Goal: Information Seeking & Learning: Check status

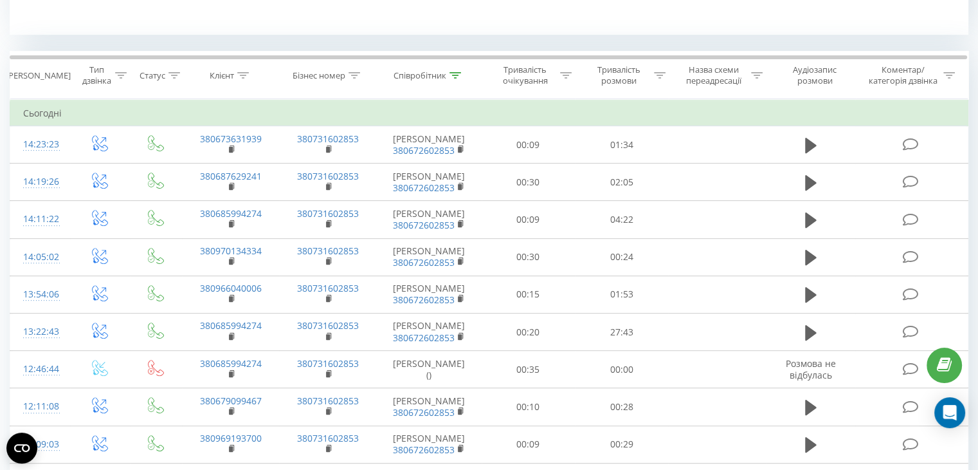
scroll to position [504, 0]
click at [453, 77] on icon at bounding box center [456, 76] width 12 height 6
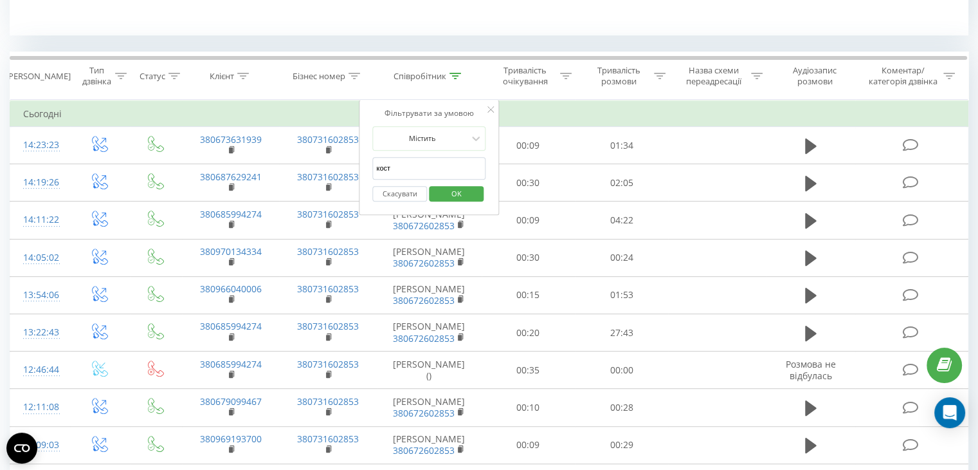
click at [409, 176] on input "кост" at bounding box center [428, 168] width 113 height 23
click at [449, 187] on span "OK" at bounding box center [457, 193] width 36 height 20
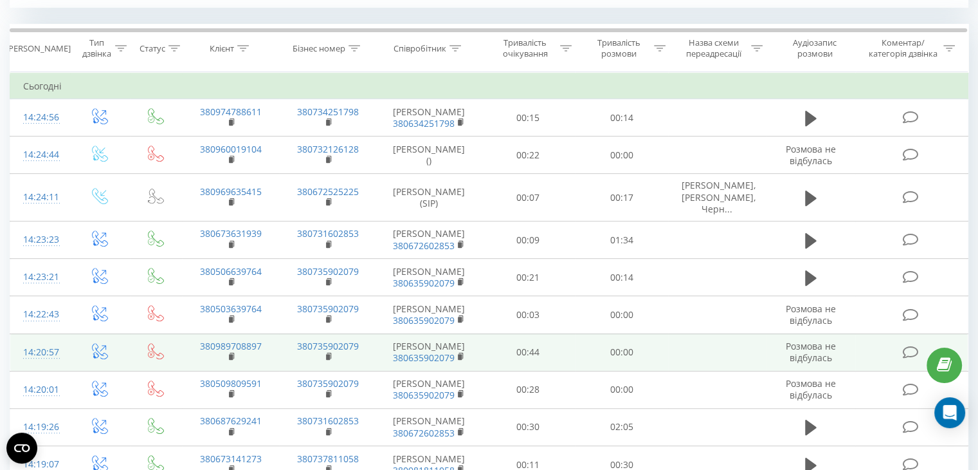
scroll to position [527, 0]
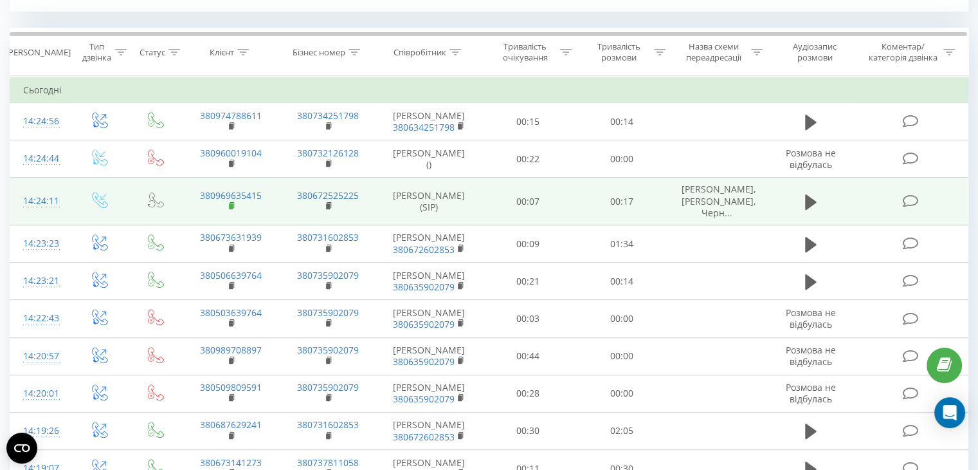
click at [232, 203] on rect at bounding box center [231, 206] width 4 height 6
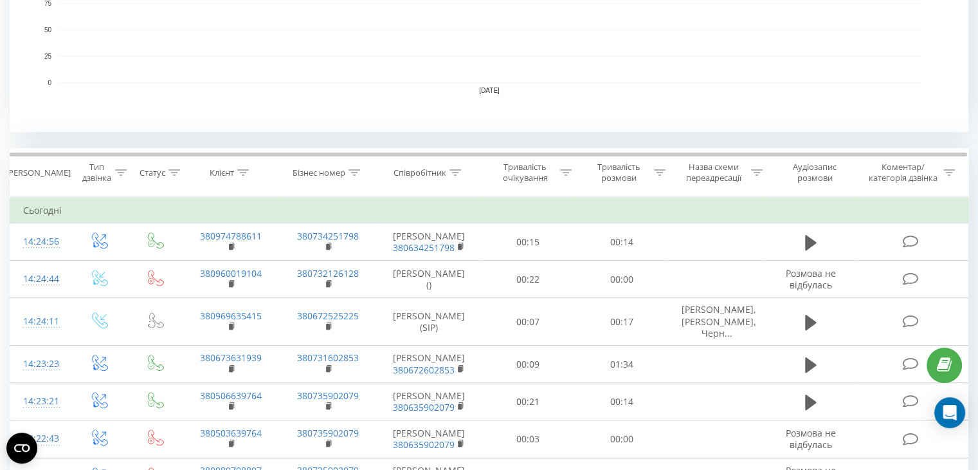
scroll to position [359, 0]
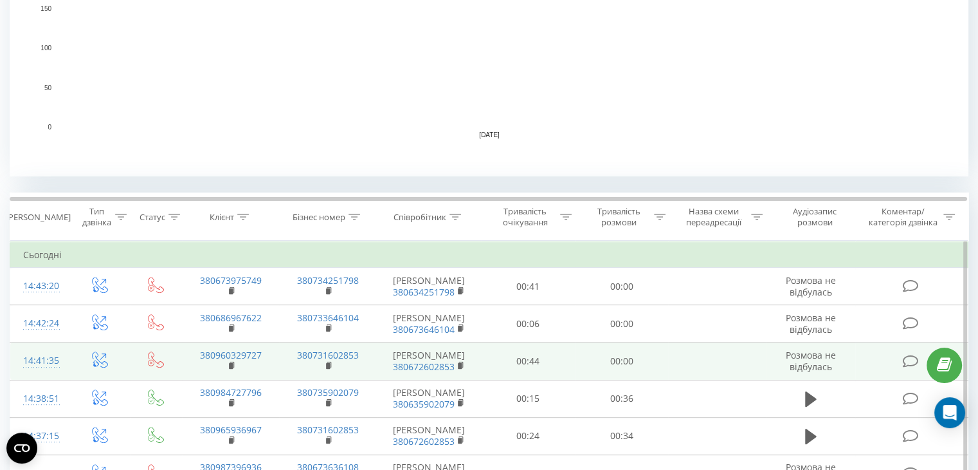
scroll to position [363, 0]
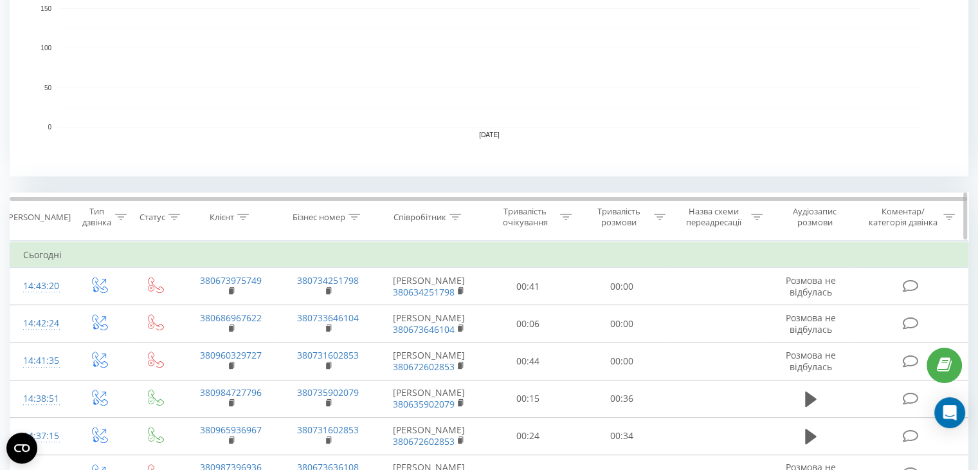
click at [452, 212] on div at bounding box center [456, 217] width 12 height 11
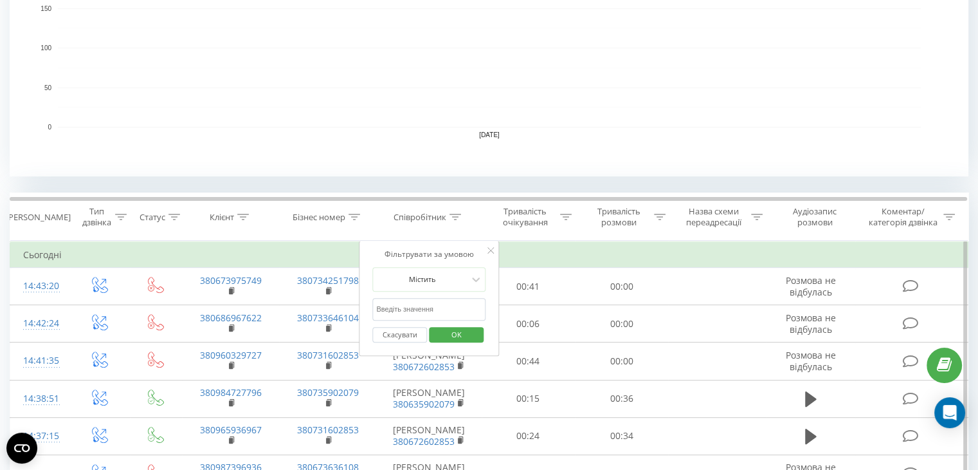
click at [435, 312] on input "text" at bounding box center [428, 309] width 113 height 23
type input "том"
click at [437, 330] on button "OK" at bounding box center [456, 335] width 55 height 16
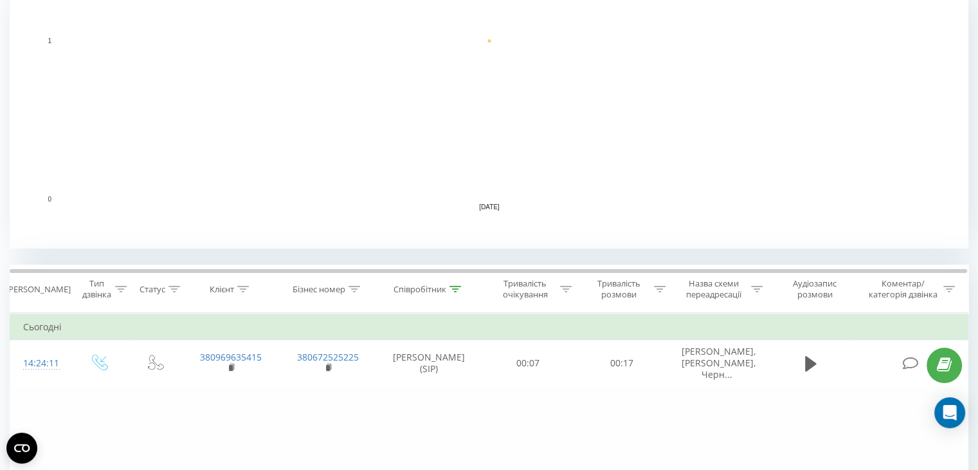
scroll to position [471, 0]
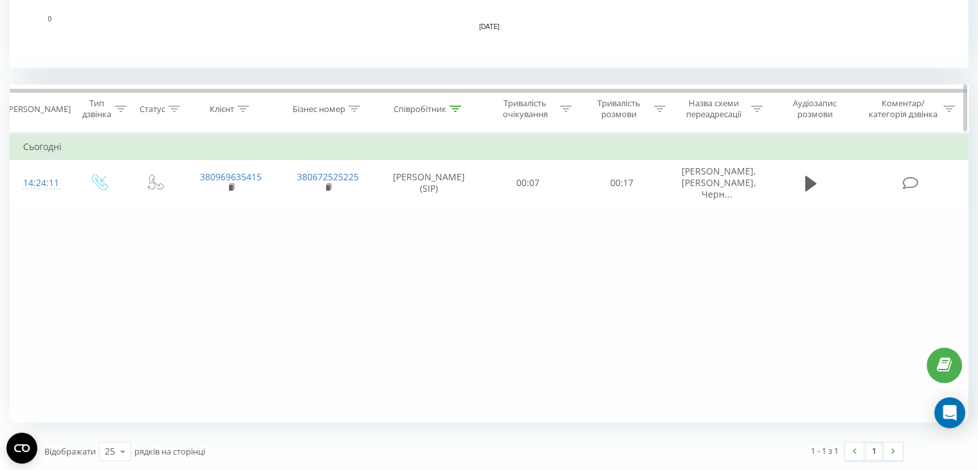
click at [457, 107] on icon at bounding box center [456, 108] width 12 height 6
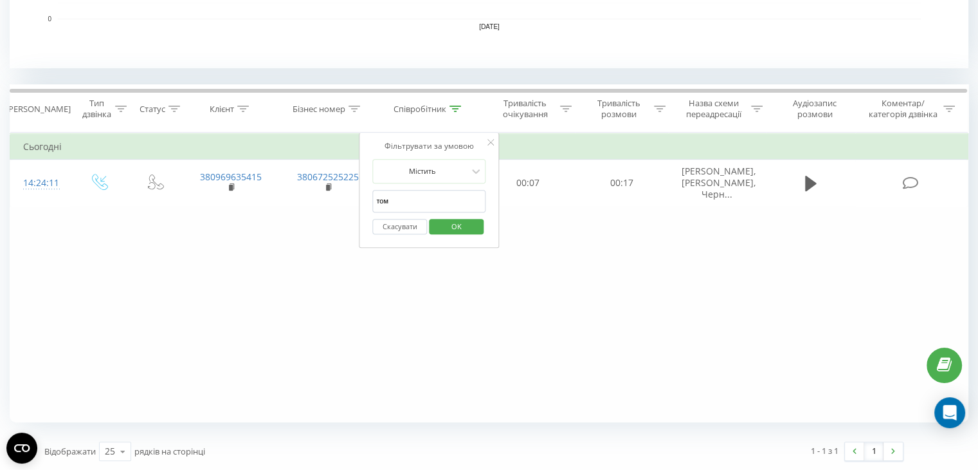
click at [425, 199] on input "том" at bounding box center [428, 201] width 113 height 23
click at [450, 224] on span "OK" at bounding box center [457, 226] width 36 height 20
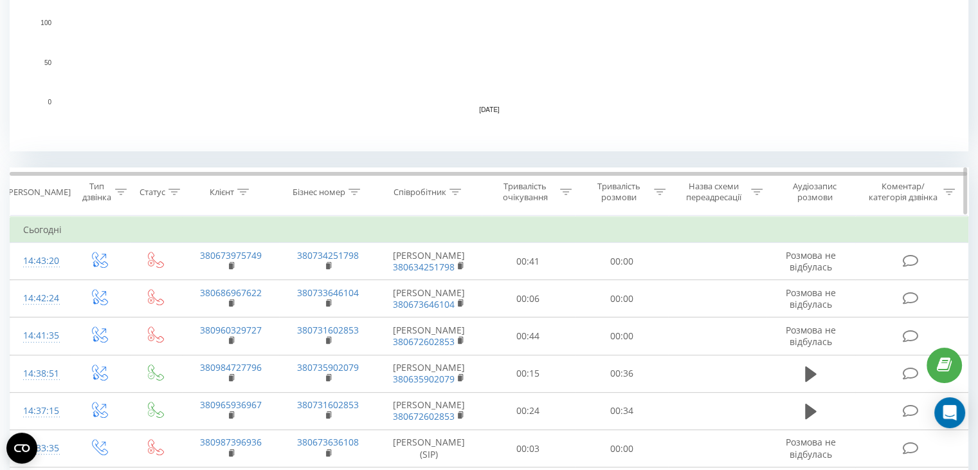
scroll to position [389, 0]
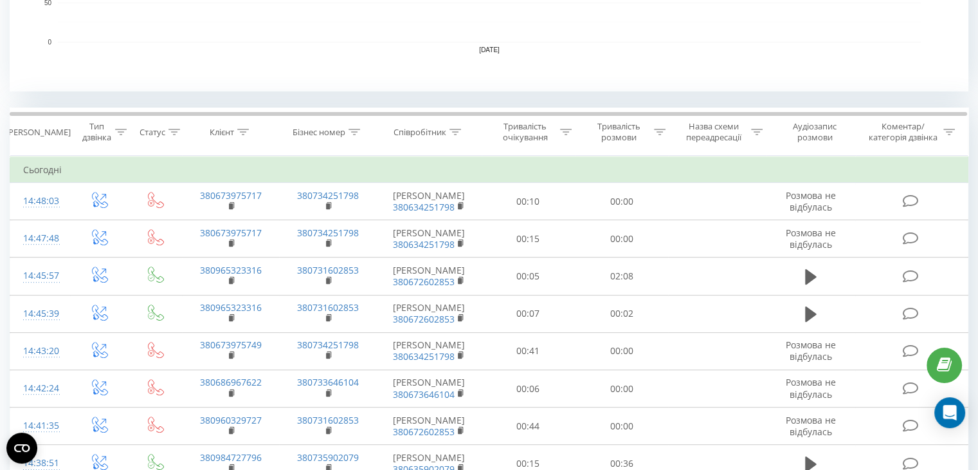
scroll to position [448, 0]
click at [458, 133] on icon at bounding box center [456, 132] width 12 height 6
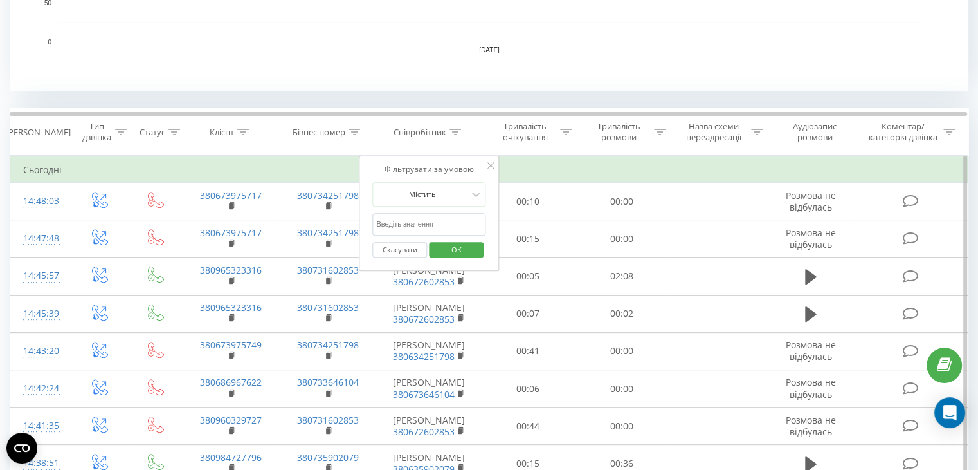
click at [428, 232] on input "text" at bounding box center [428, 224] width 113 height 23
click at [470, 251] on span "OK" at bounding box center [457, 249] width 36 height 20
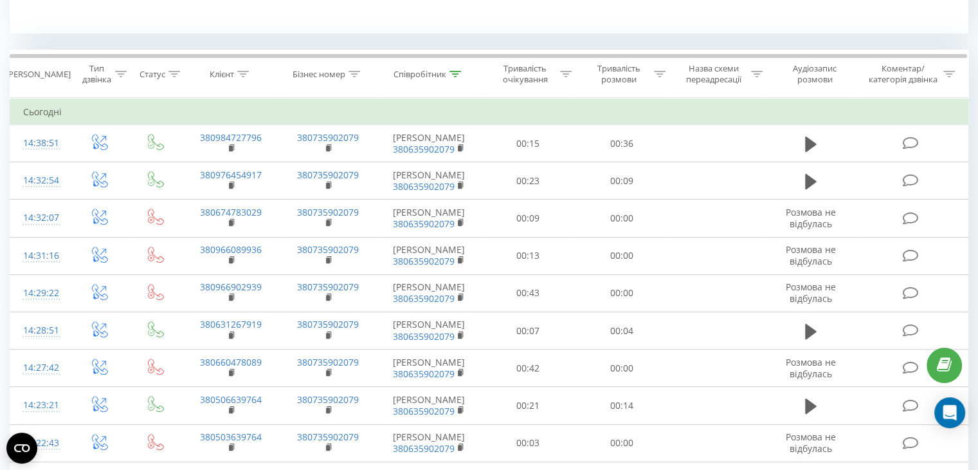
scroll to position [504, 0]
click at [447, 71] on div "Співробітник" at bounding box center [428, 75] width 68 height 11
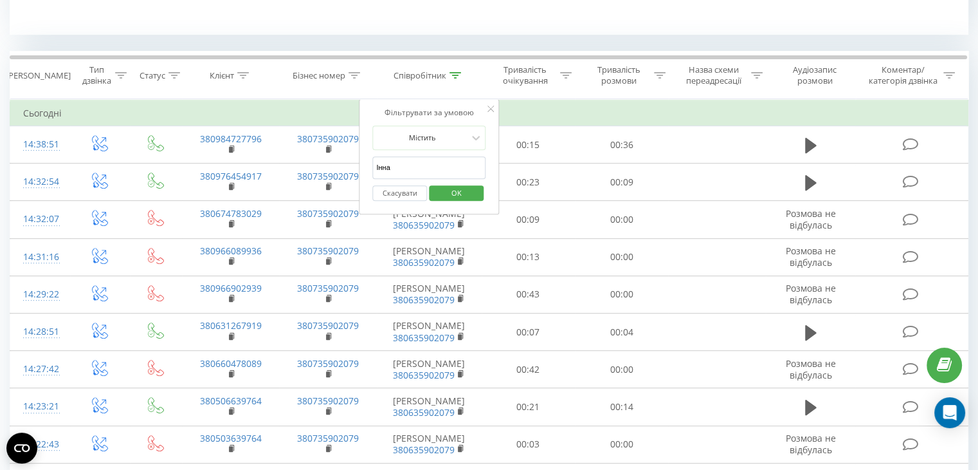
click at [441, 166] on input "Інна" at bounding box center [428, 167] width 113 height 23
click at [446, 163] on input "Інна" at bounding box center [428, 167] width 113 height 23
type input "І"
click at [446, 163] on input "text" at bounding box center [428, 167] width 113 height 23
type input "кост"
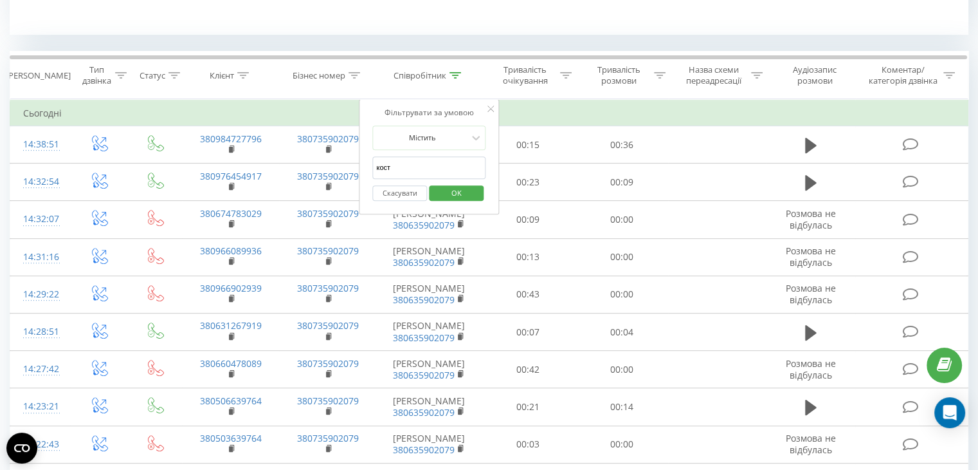
click at [455, 195] on span "OK" at bounding box center [457, 193] width 36 height 20
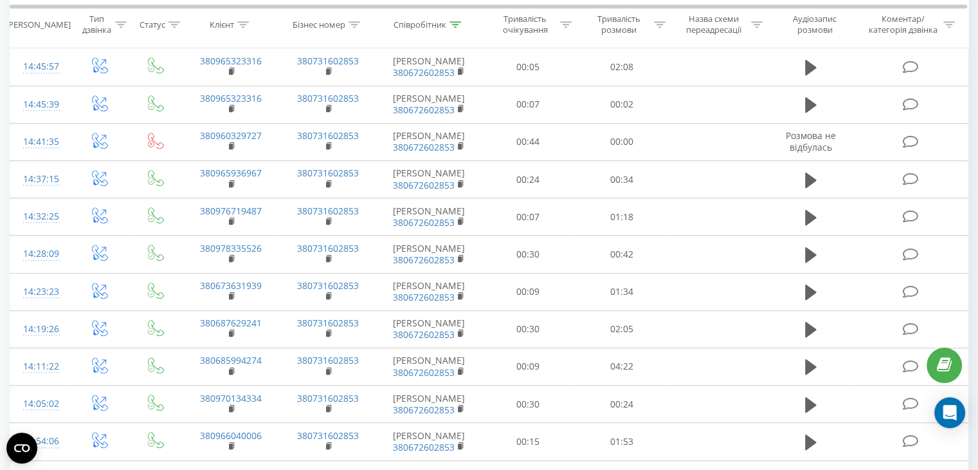
scroll to position [654, 0]
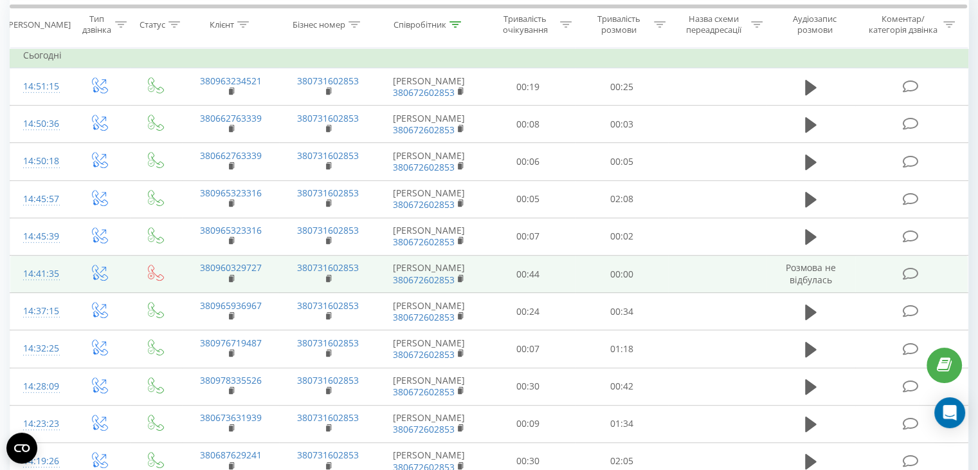
scroll to position [548, 0]
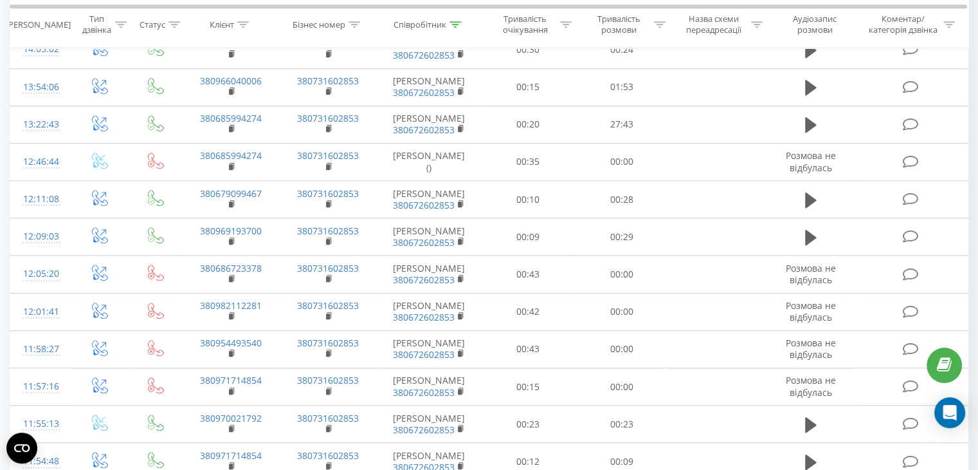
scroll to position [1141, 0]
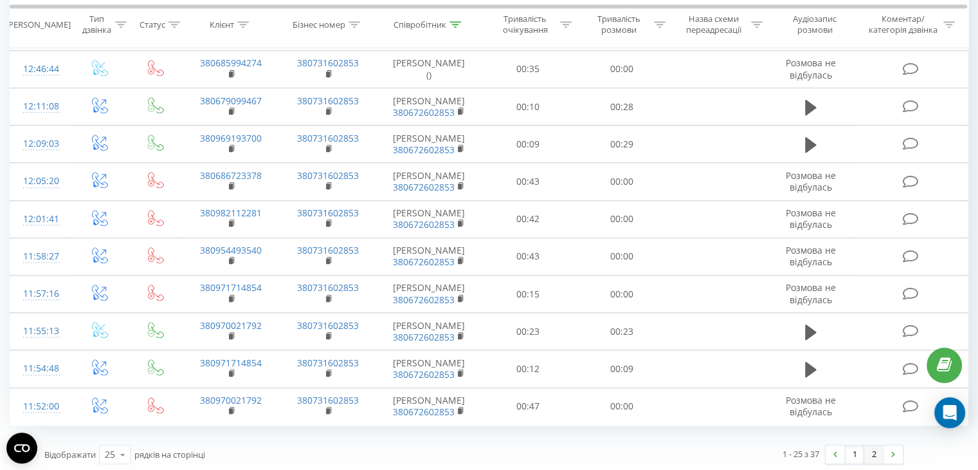
click at [872, 451] on link "2" at bounding box center [874, 454] width 19 height 18
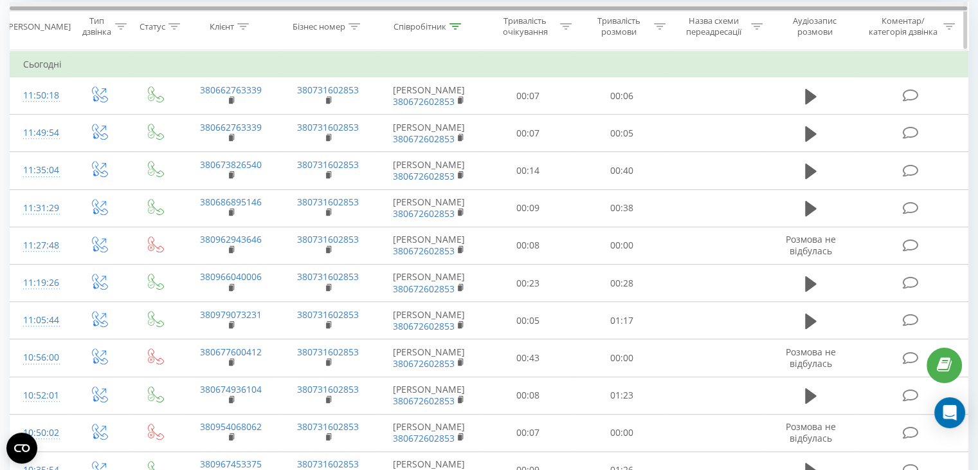
scroll to position [560, 0]
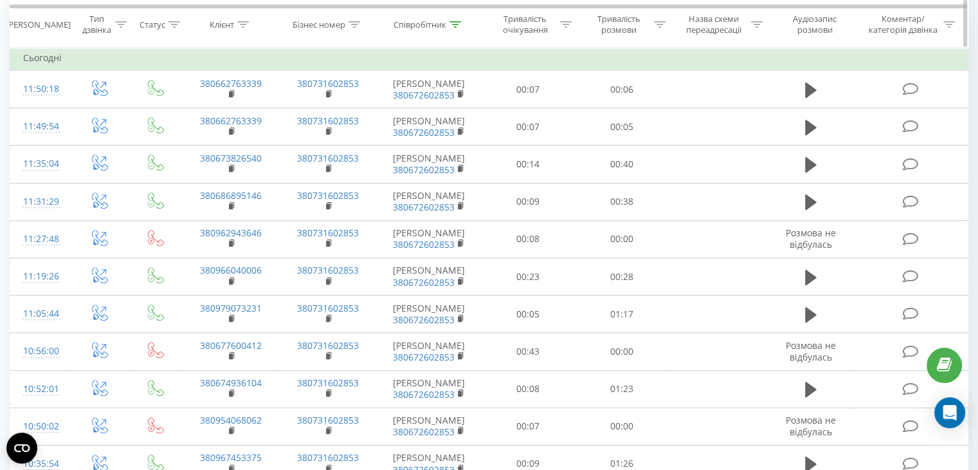
click at [455, 26] on icon at bounding box center [456, 24] width 12 height 6
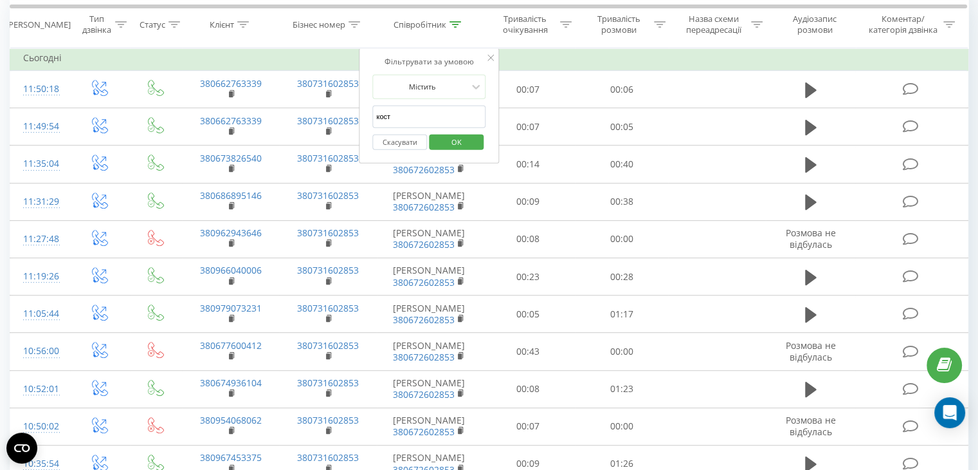
click at [434, 110] on input "кост" at bounding box center [428, 116] width 113 height 23
click at [453, 140] on span "OK" at bounding box center [457, 141] width 36 height 20
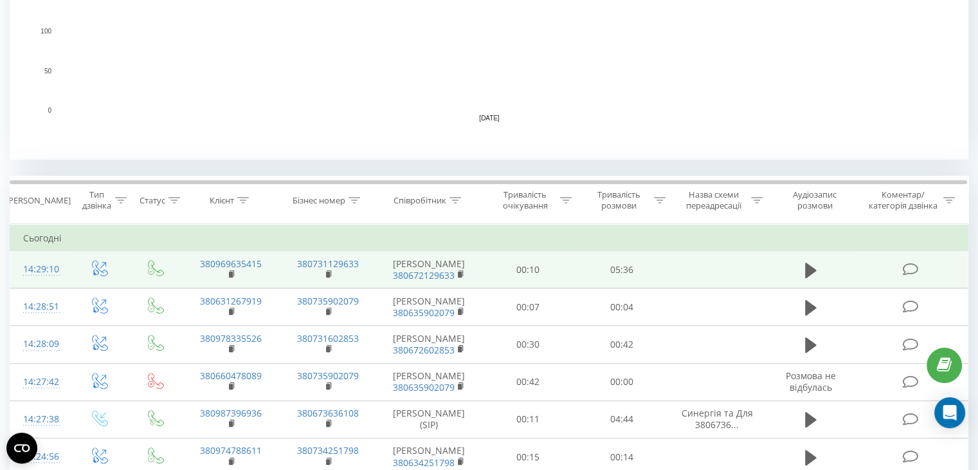
scroll to position [560, 0]
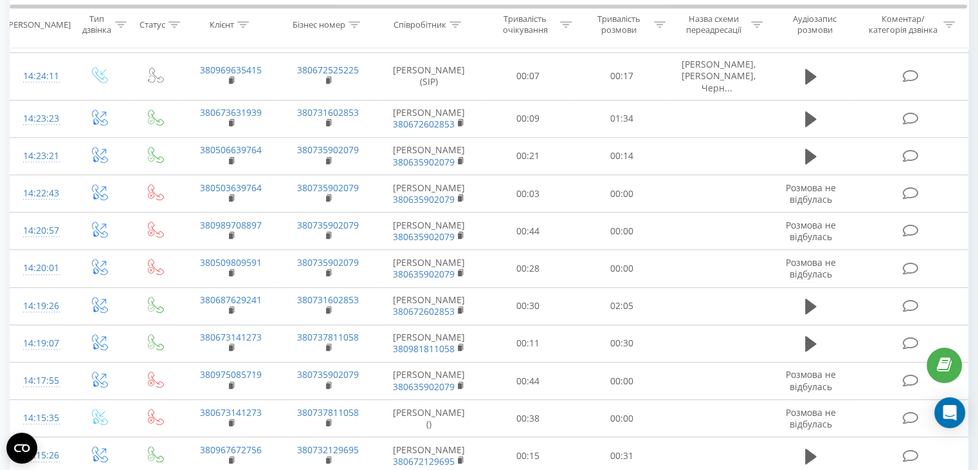
scroll to position [1141, 0]
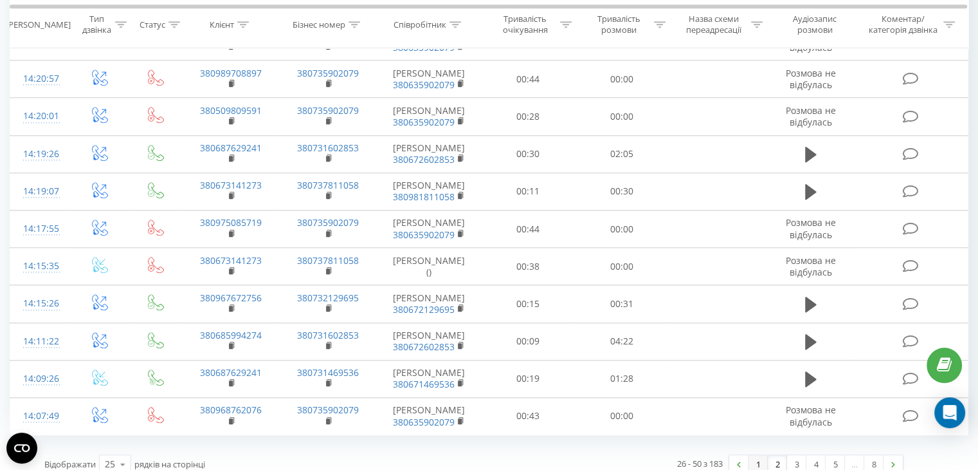
click at [753, 455] on link "1" at bounding box center [758, 464] width 19 height 18
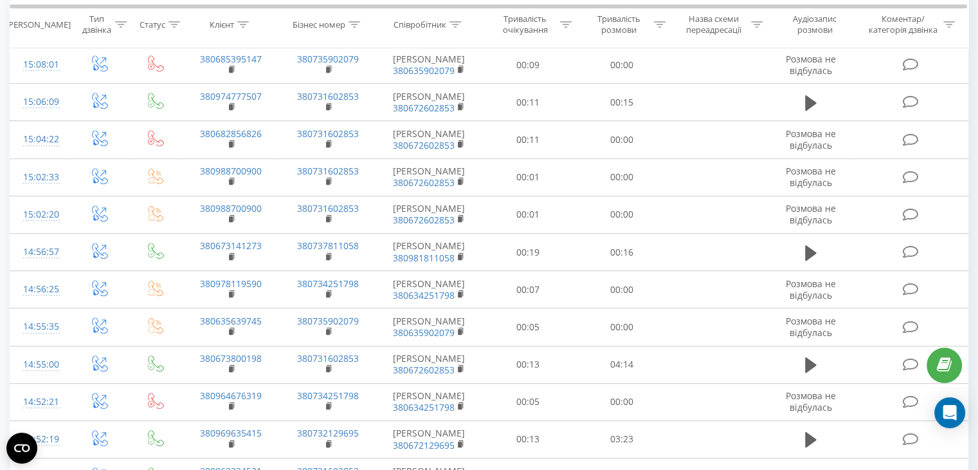
scroll to position [522, 0]
